Goal: Transaction & Acquisition: Purchase product/service

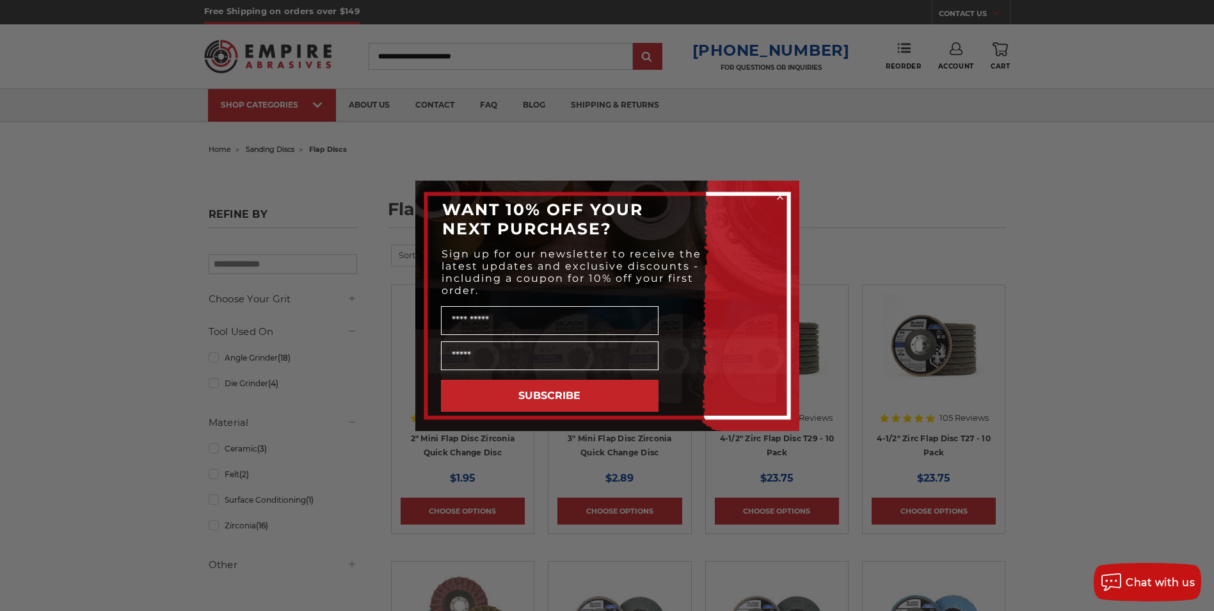
click at [776, 205] on div "WANT 10% OFF YOUR NEXT PURCHASE?" at bounding box center [607, 218] width 358 height 51
click at [779, 198] on circle "Close dialog" at bounding box center [780, 196] width 12 height 12
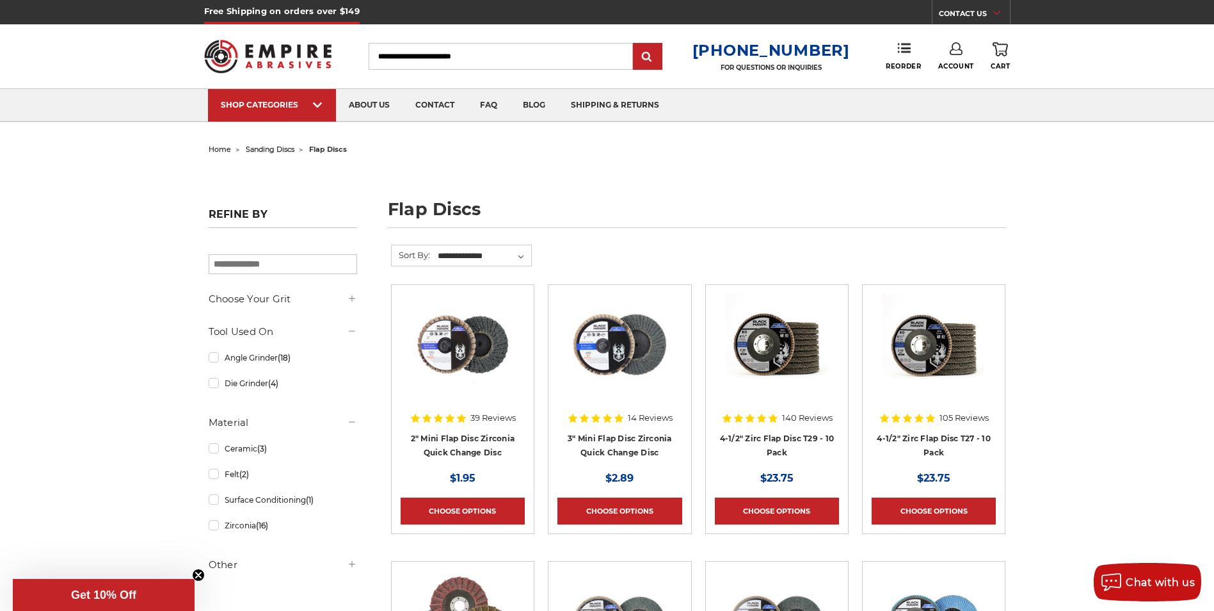
click at [435, 57] on input "Search" at bounding box center [501, 56] width 264 height 27
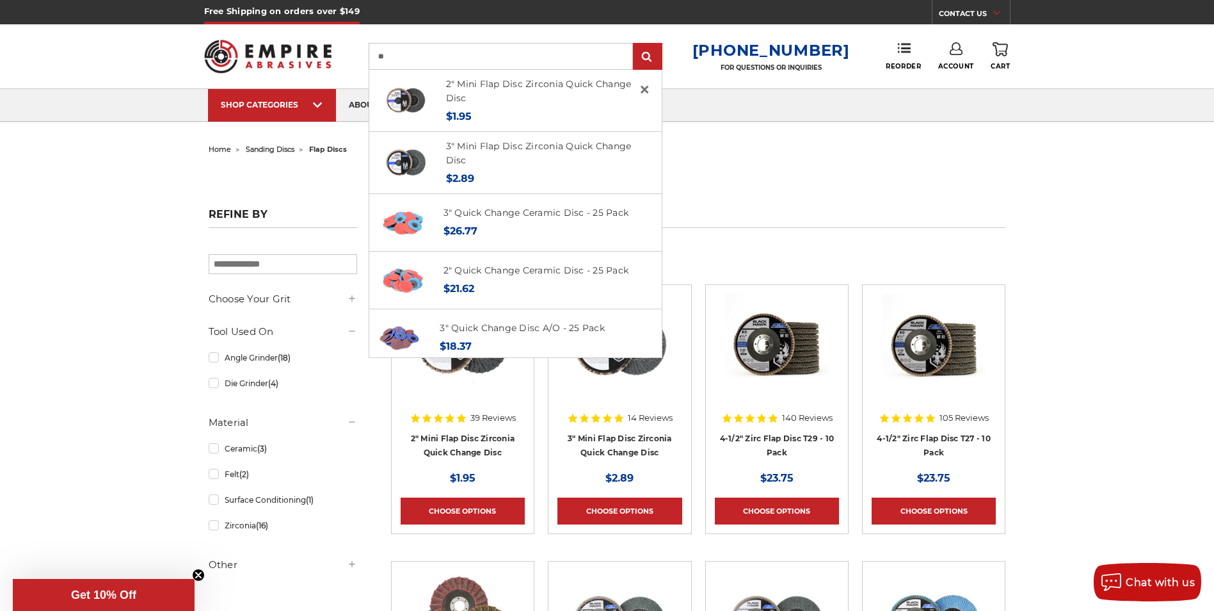
type input "*"
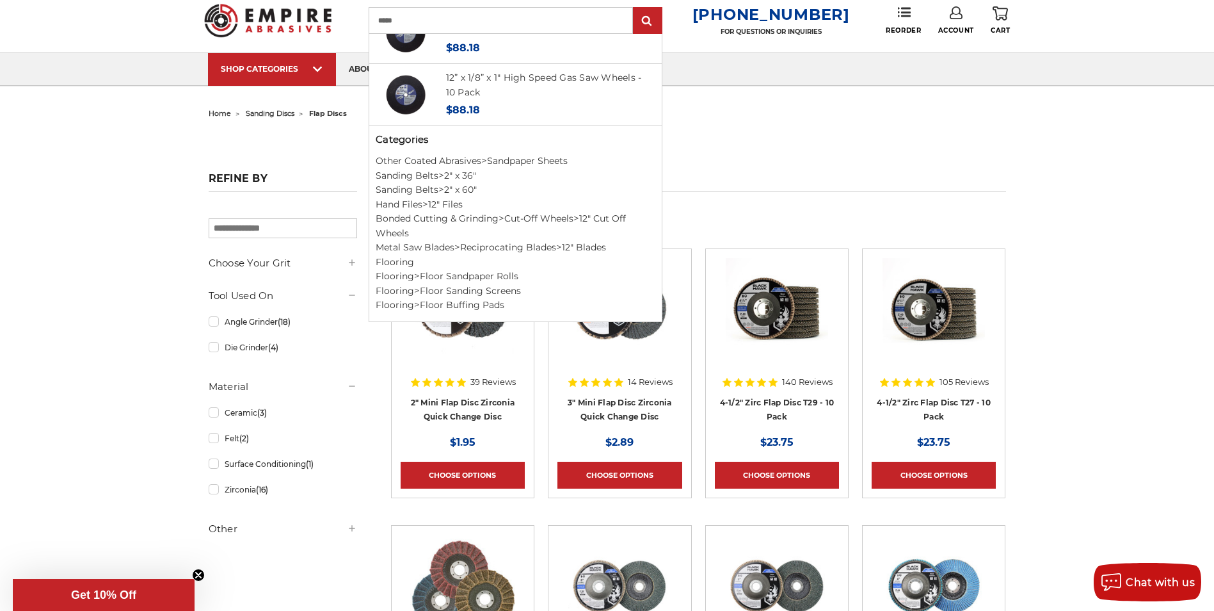
scroll to position [64, 0]
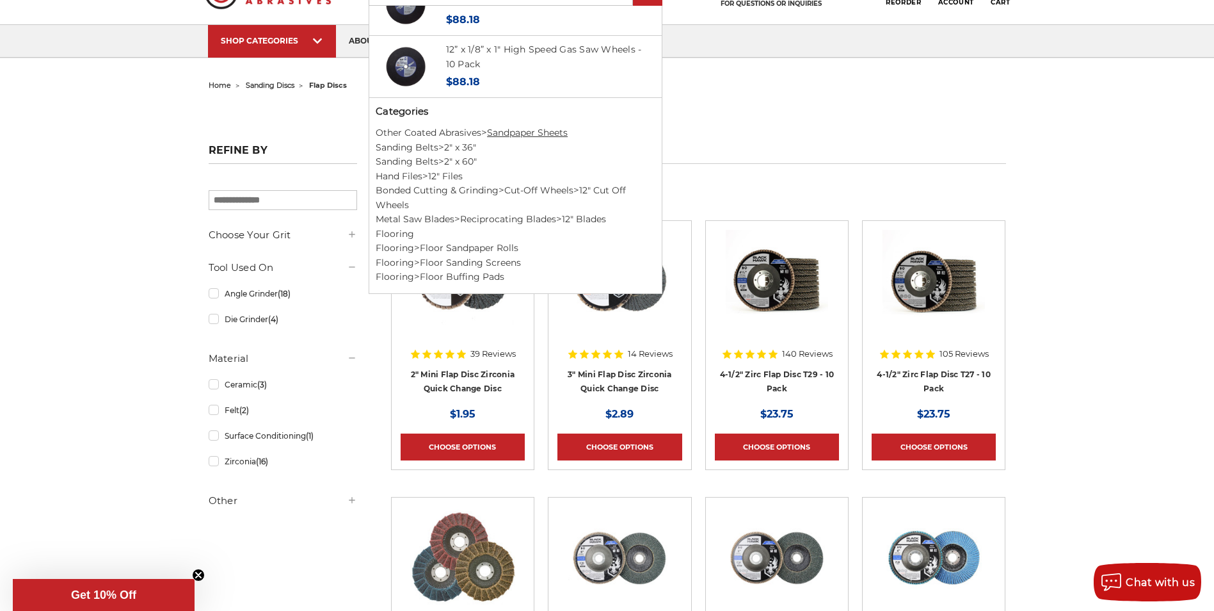
type input "*****"
click at [529, 134] on link "Sandpaper Sheets" at bounding box center [527, 133] width 81 height 12
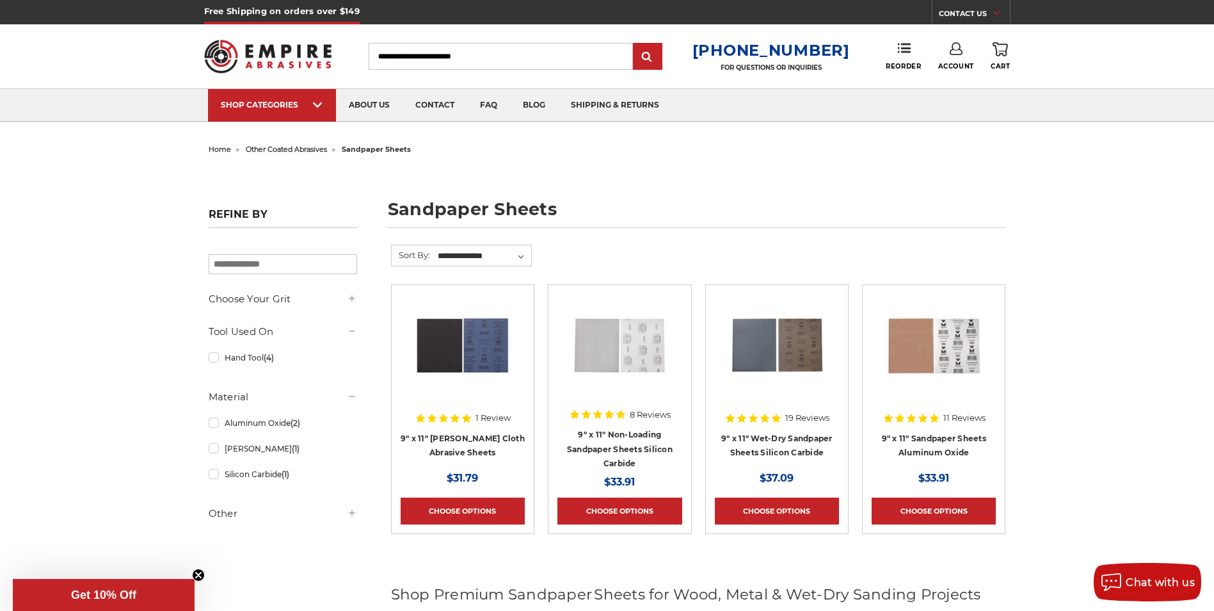
click at [215, 153] on span "home" at bounding box center [220, 149] width 22 height 9
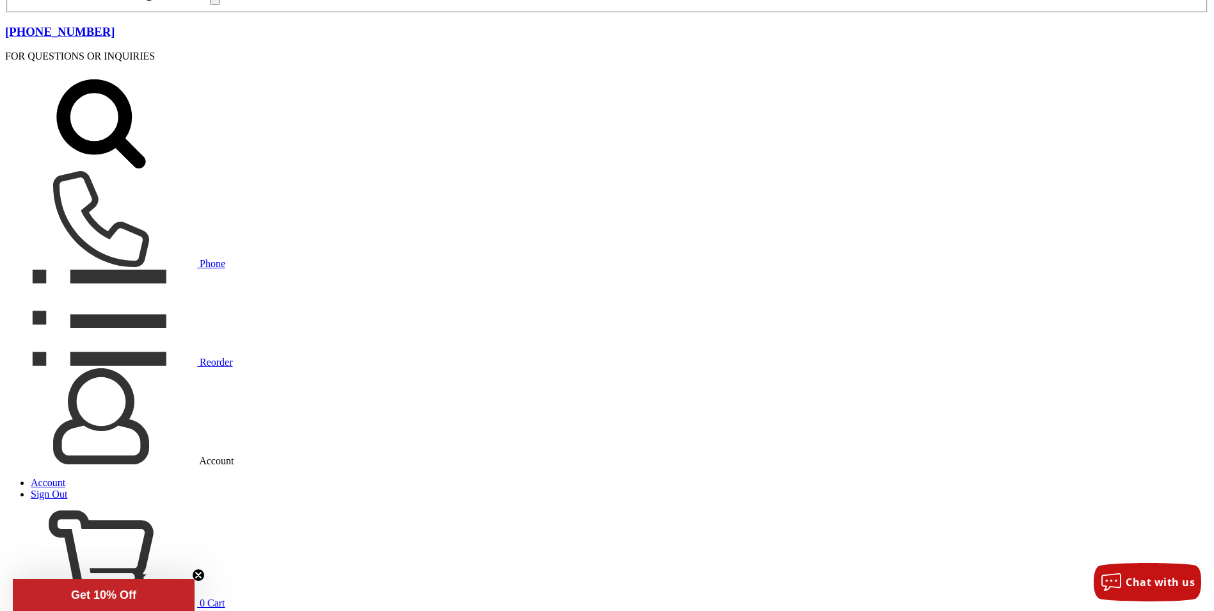
scroll to position [448, 0]
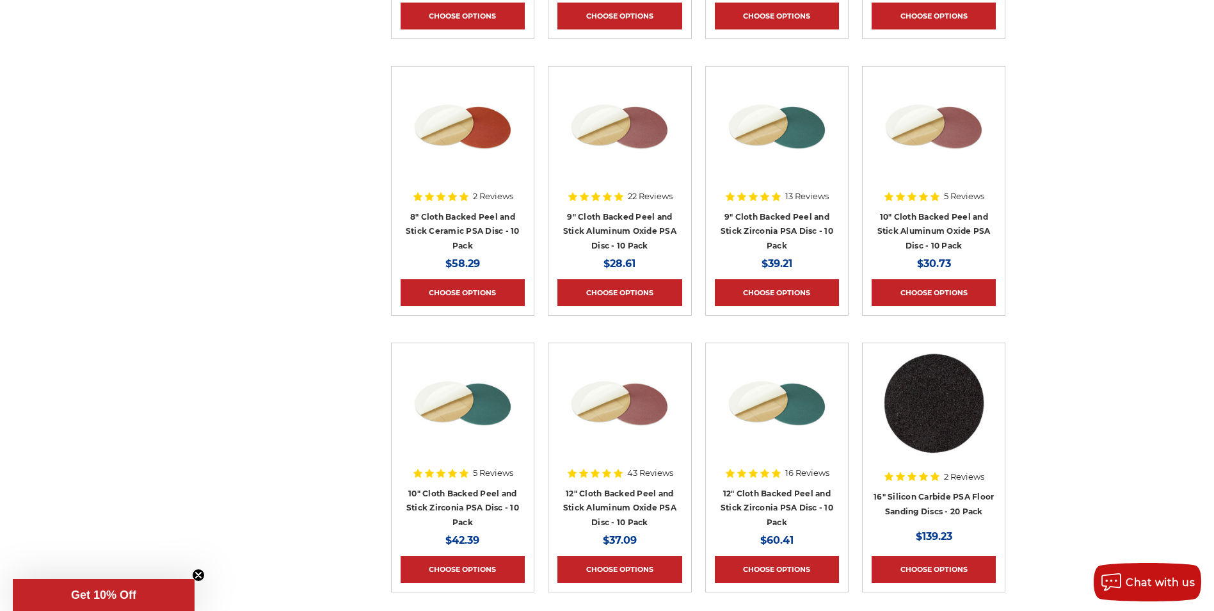
scroll to position [5762, 0]
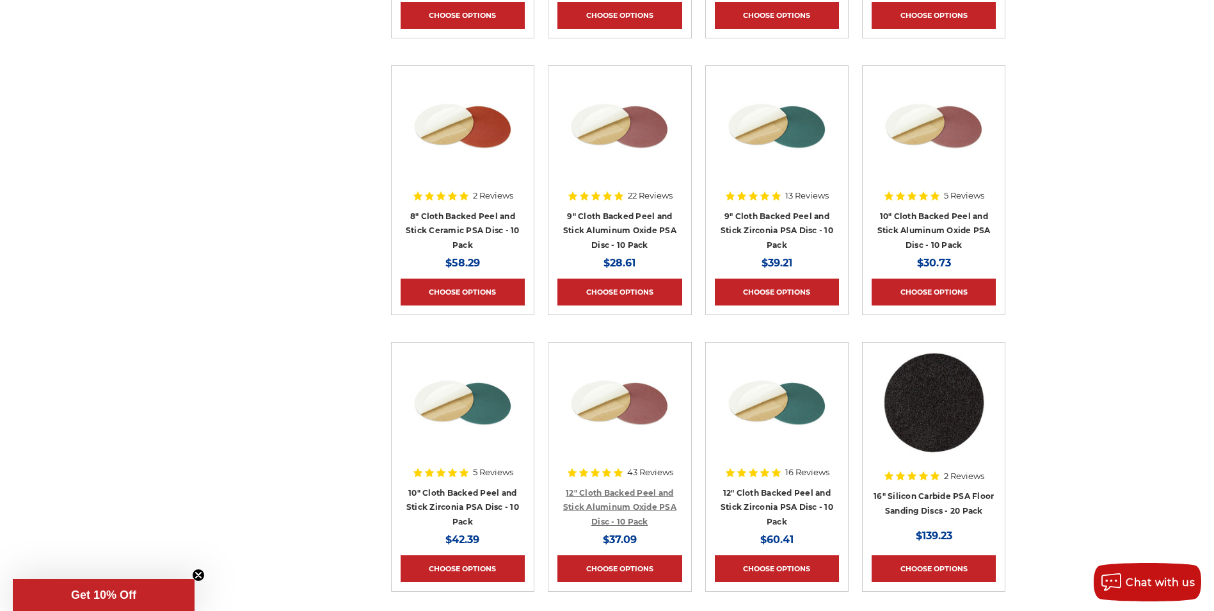
click at [619, 503] on link "12" Cloth Backed Peel and Stick Aluminum Oxide PSA Disc - 10 Pack" at bounding box center [619, 507] width 113 height 38
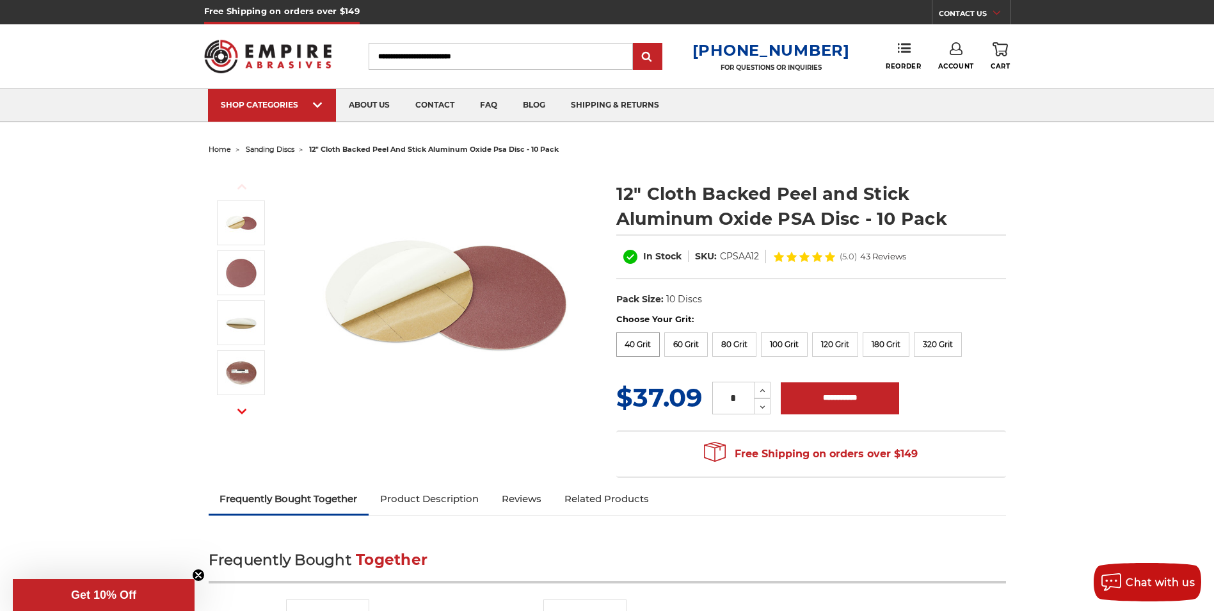
click at [629, 342] on label "40 Grit" at bounding box center [638, 344] width 44 height 24
